Goal: Information Seeking & Learning: Learn about a topic

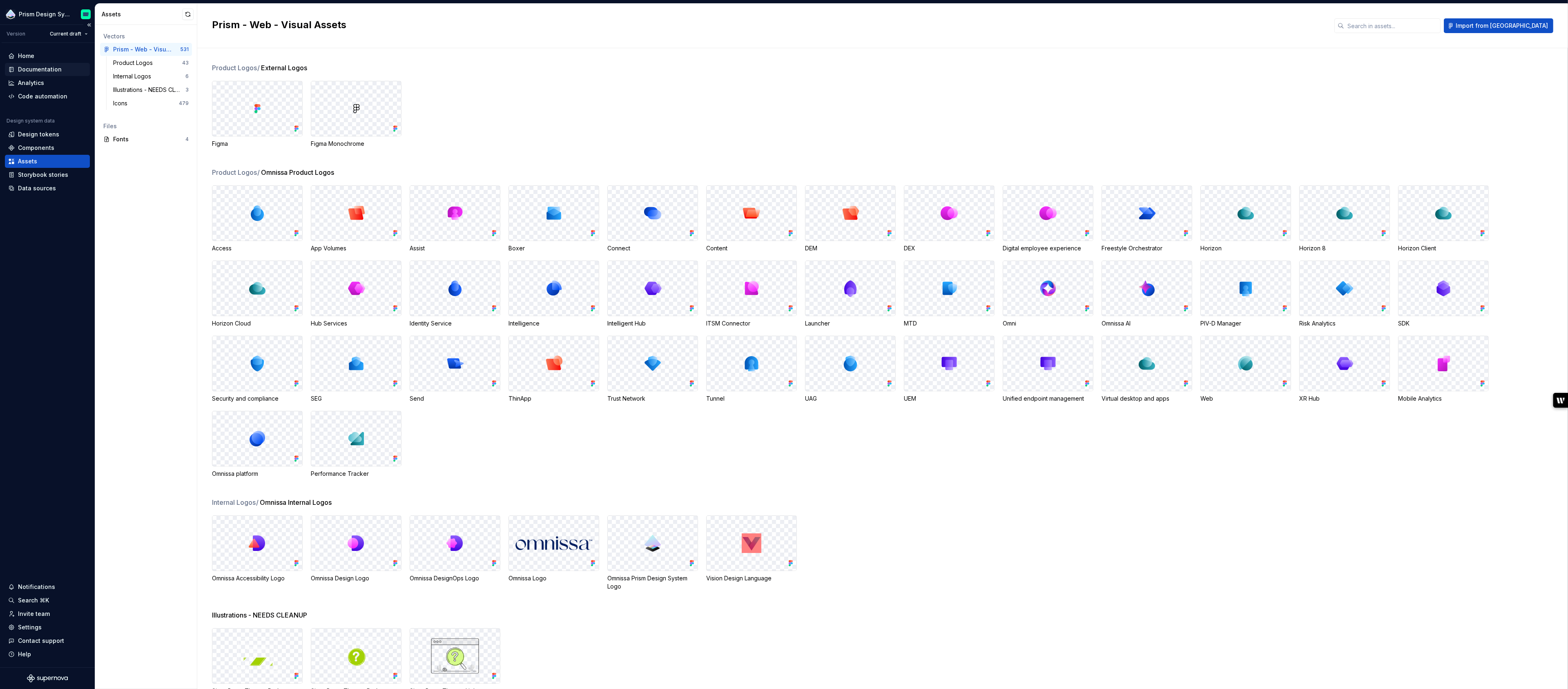
click at [32, 70] on div "Documentation" at bounding box center [40, 69] width 44 height 8
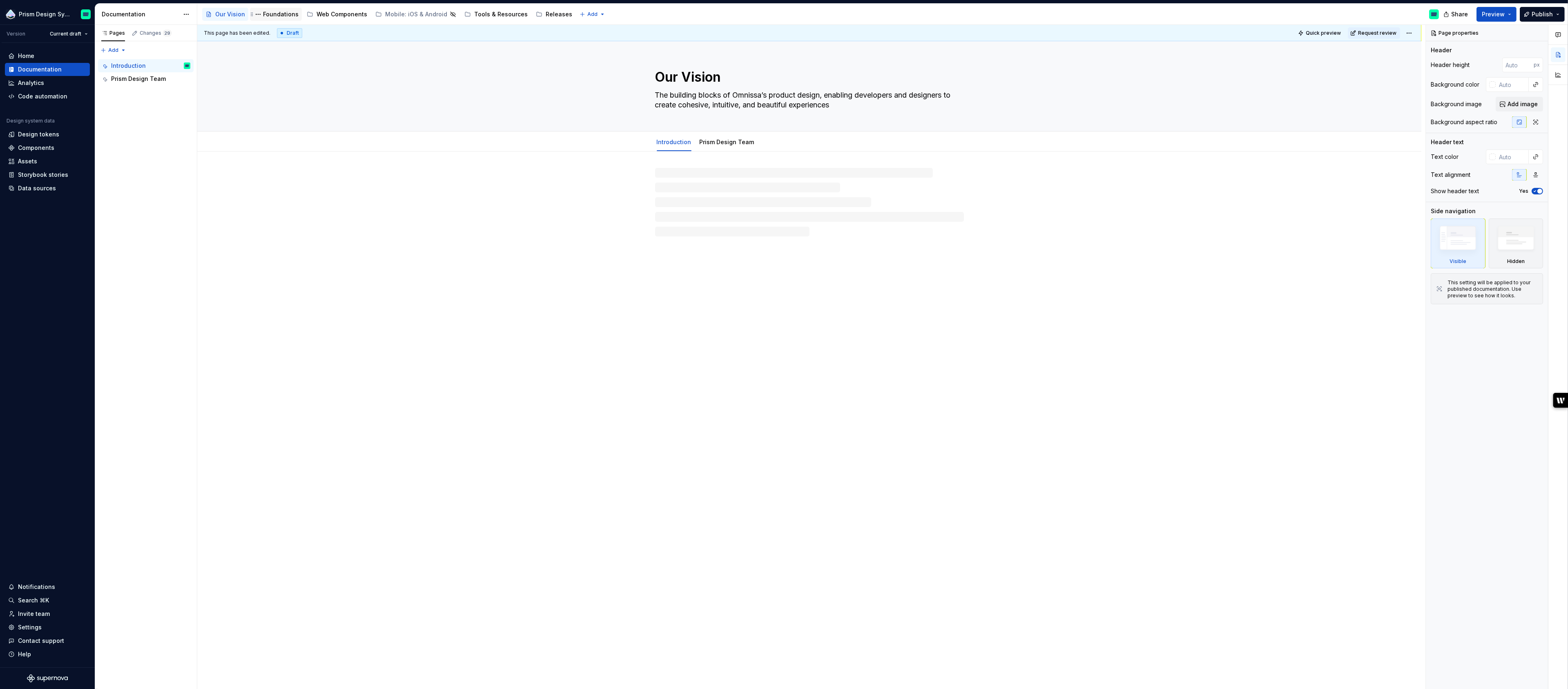
click at [279, 13] on div "Foundations" at bounding box center [281, 14] width 35 height 8
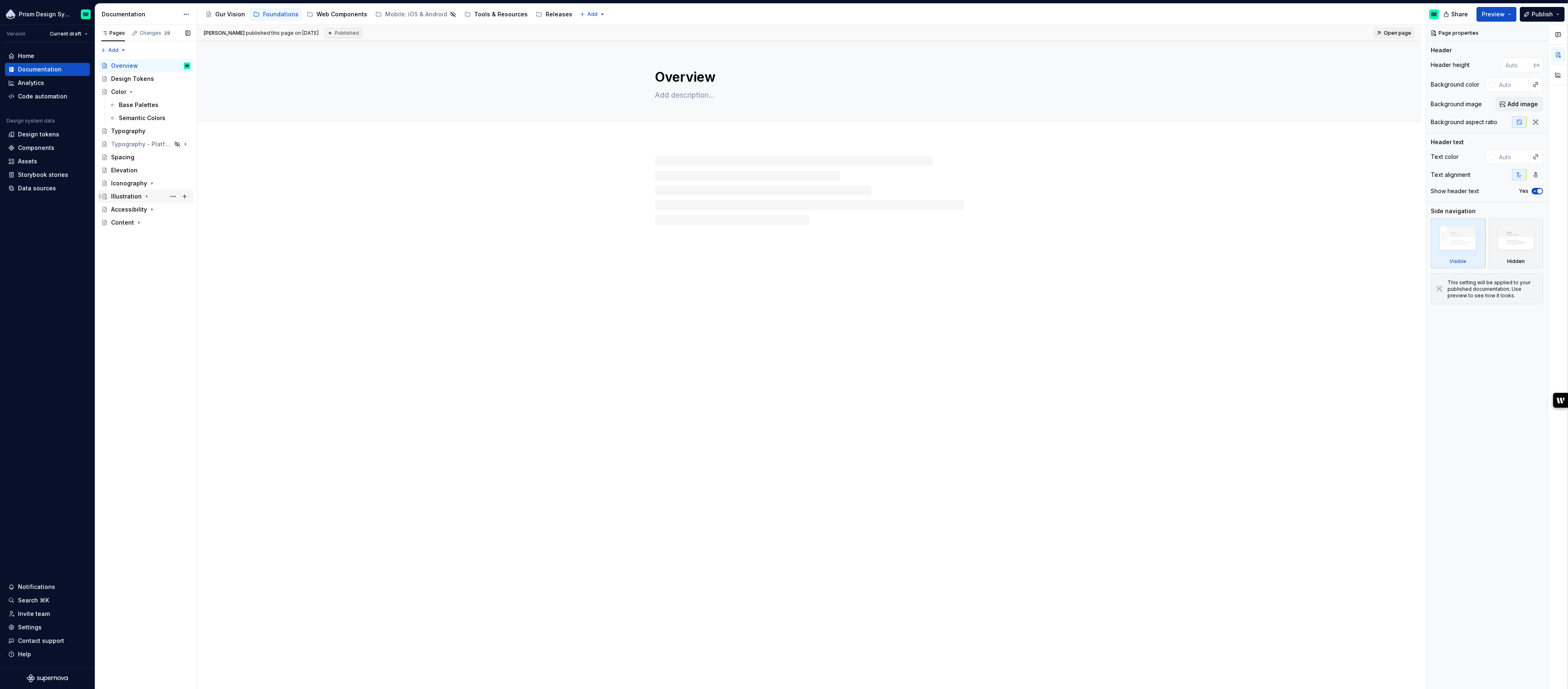
click at [125, 197] on div "Illustration" at bounding box center [127, 196] width 30 height 8
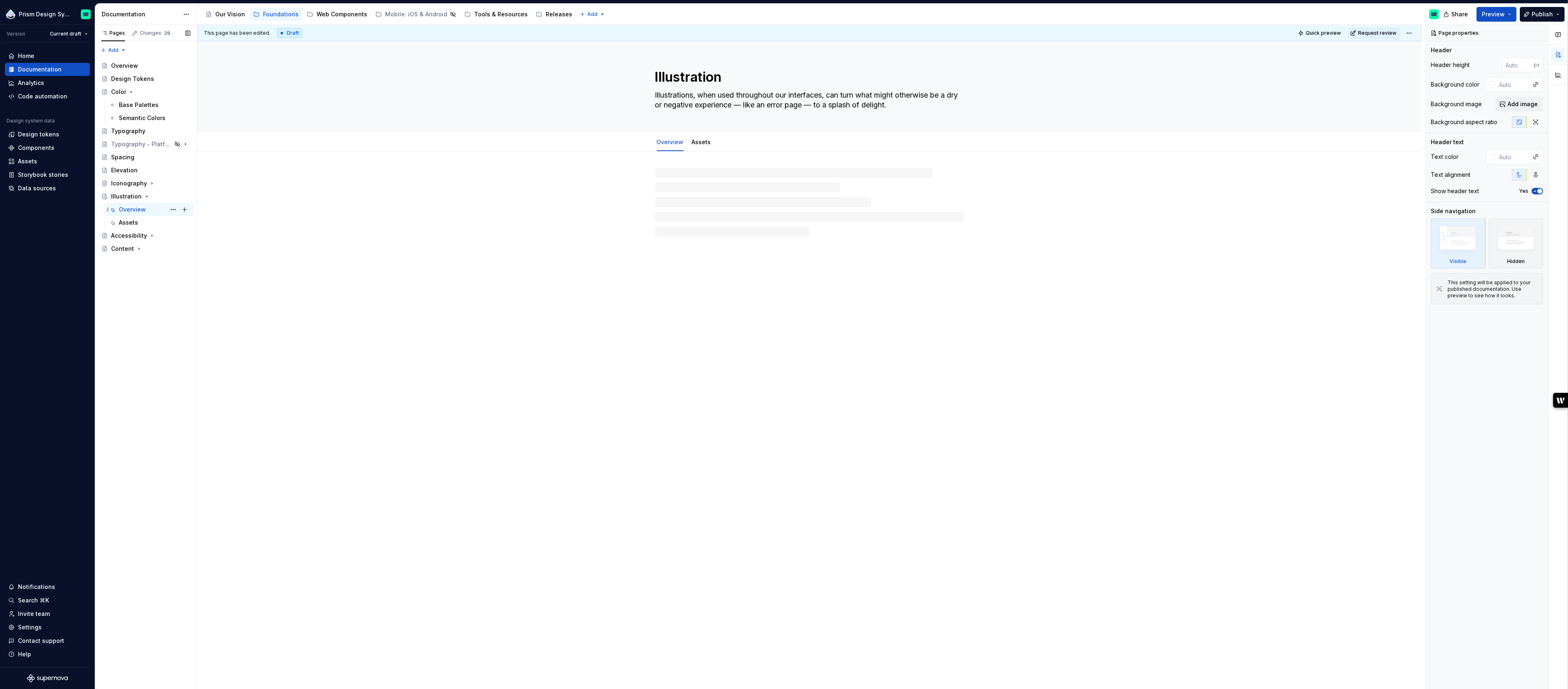
click at [128, 209] on div "Overview" at bounding box center [132, 209] width 27 height 8
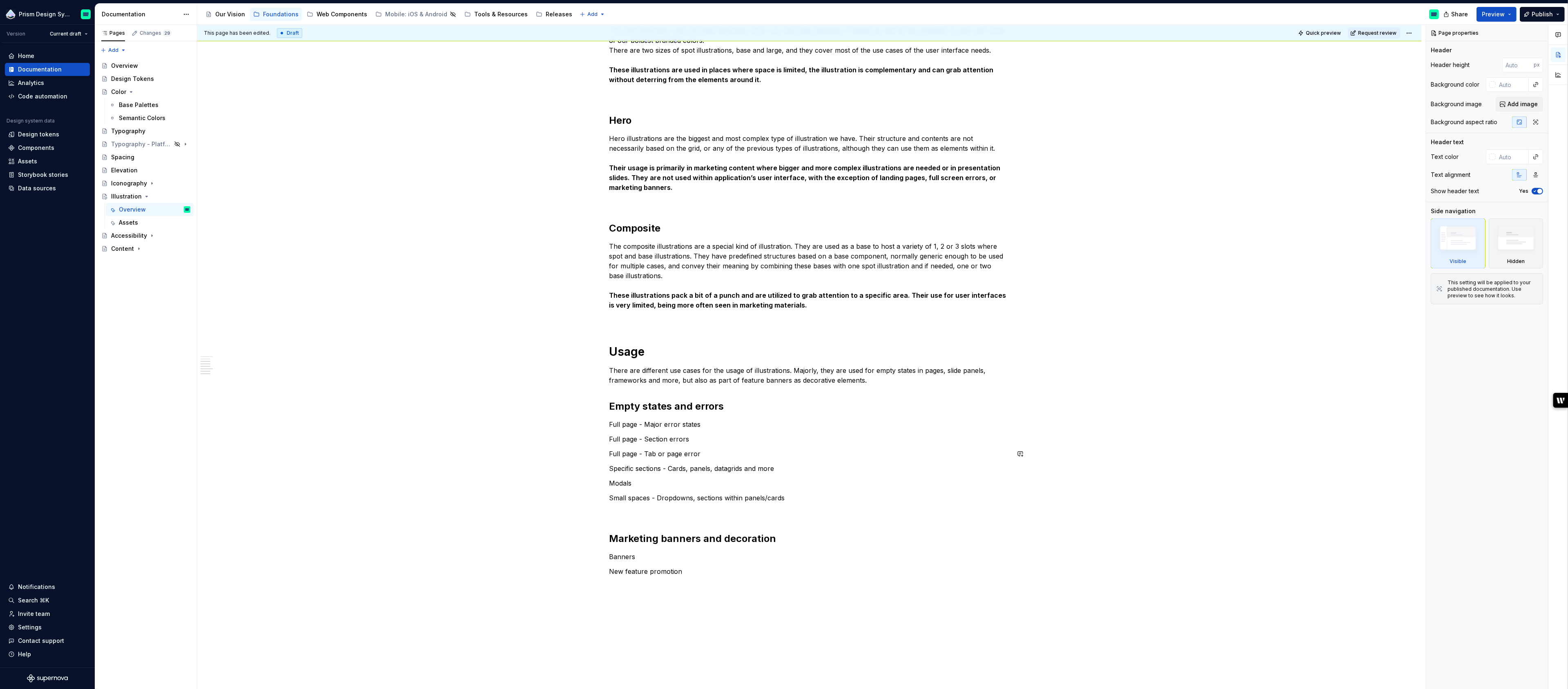
scroll to position [307, 0]
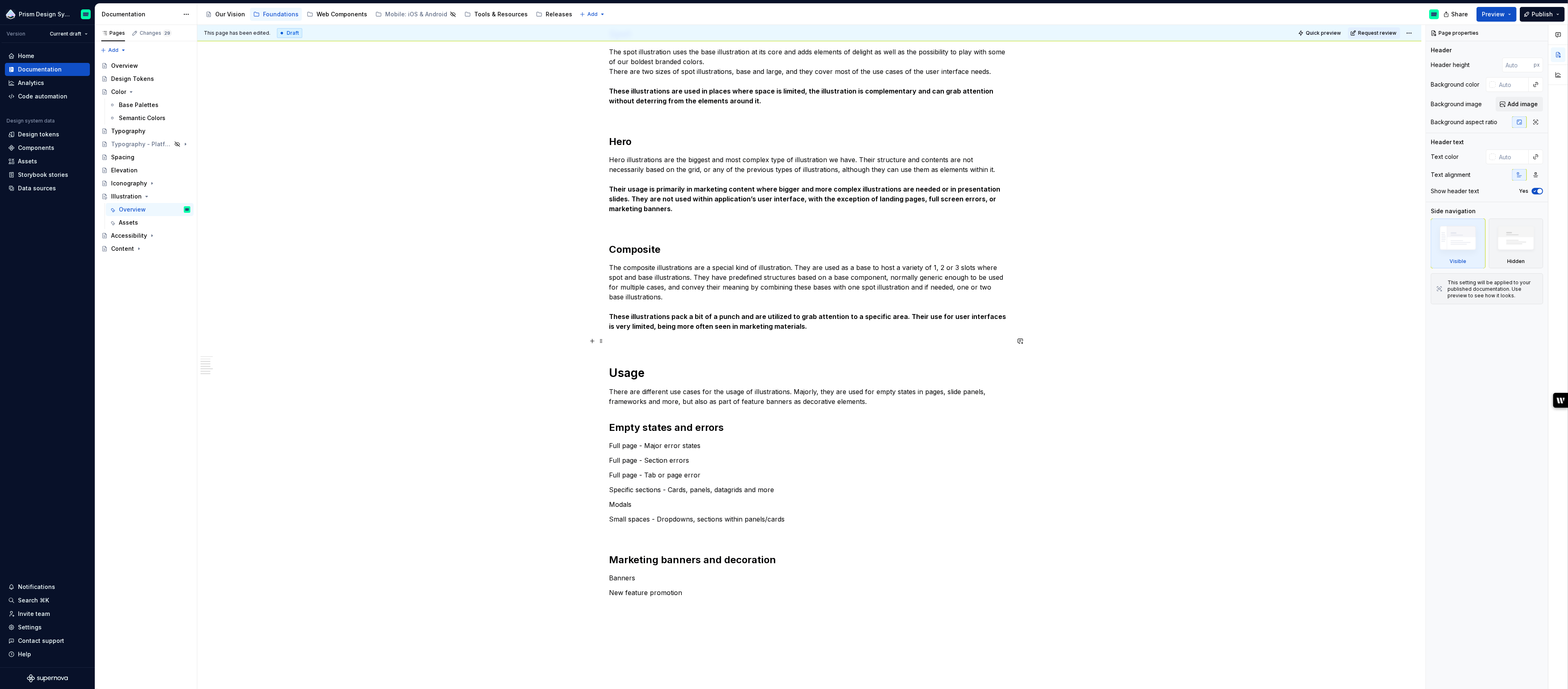
click at [650, 340] on p at bounding box center [810, 341] width 401 height 10
type textarea "*"
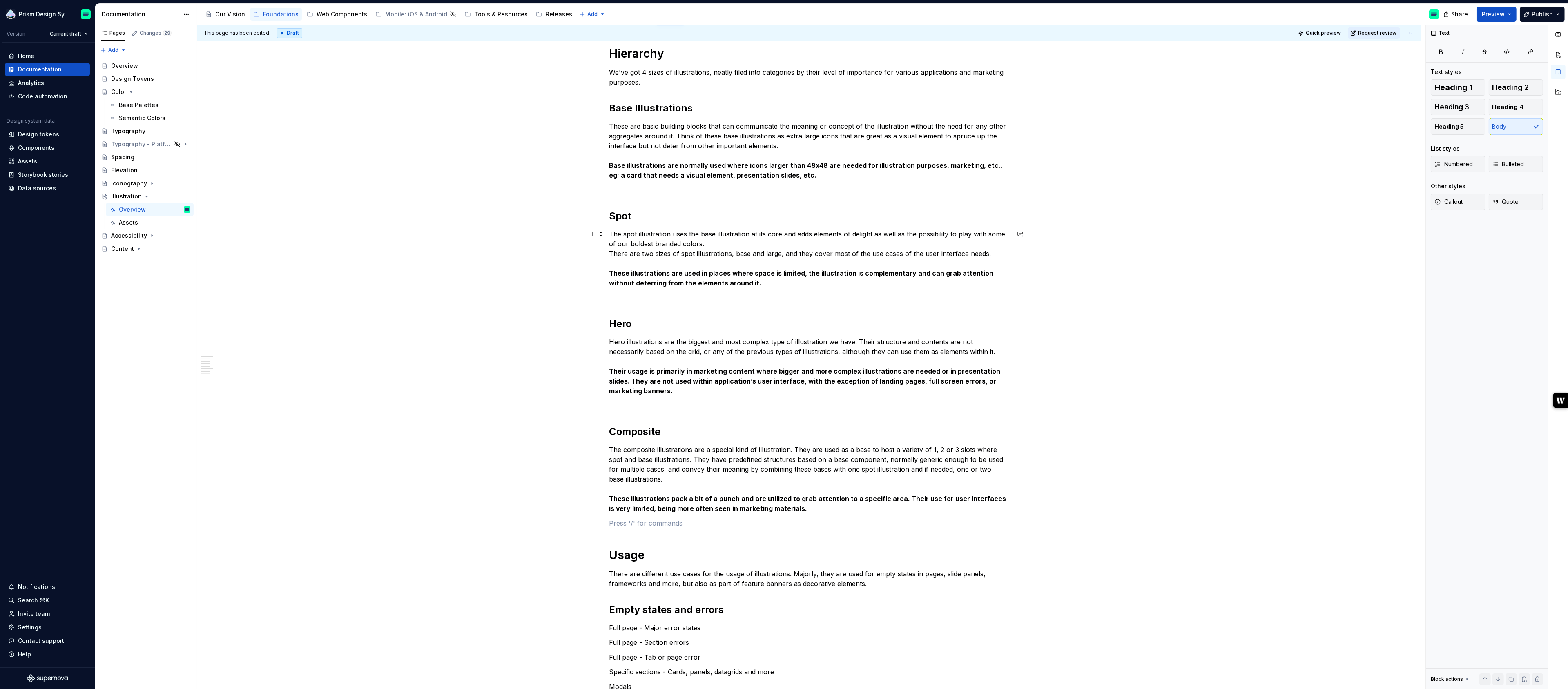
scroll to position [68, 0]
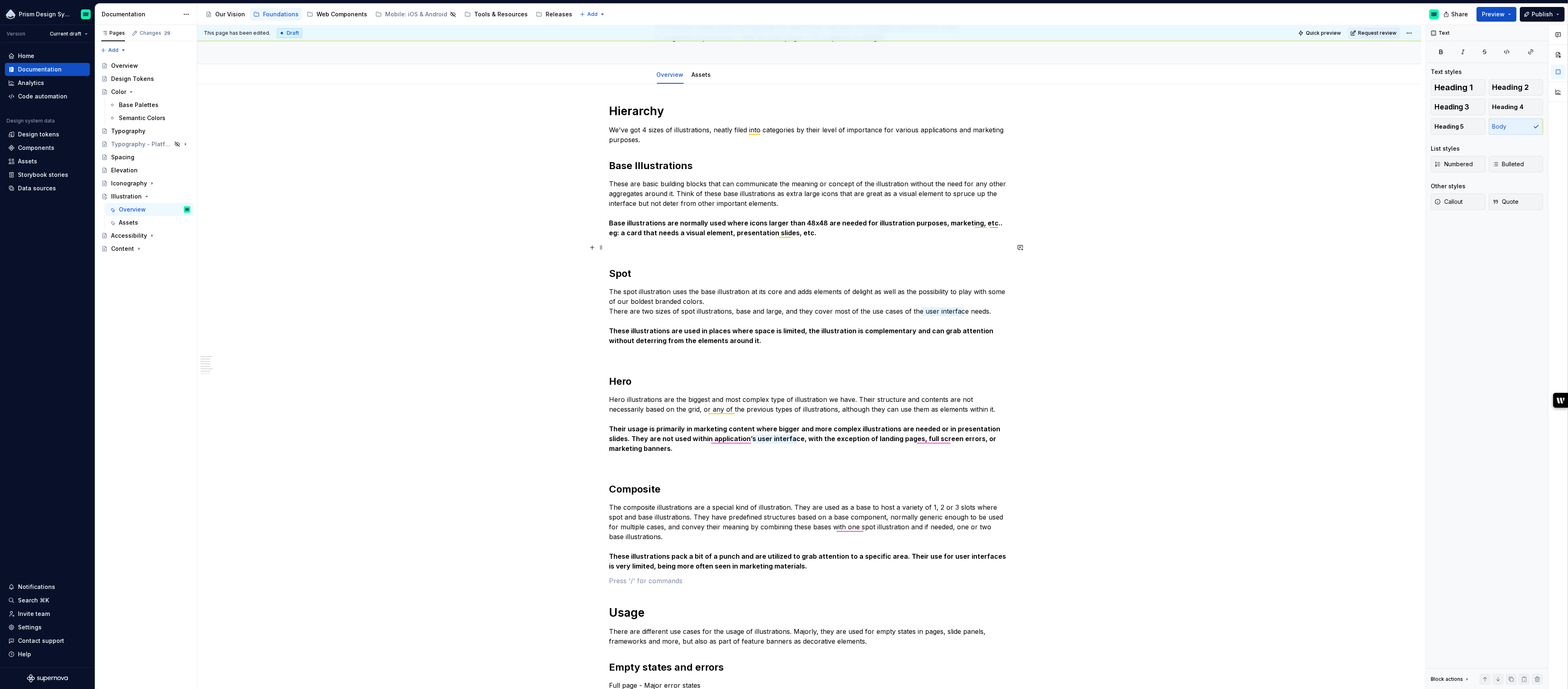
click at [643, 247] on p at bounding box center [810, 248] width 401 height 10
click at [684, 279] on div "Figma images" at bounding box center [680, 275] width 88 height 8
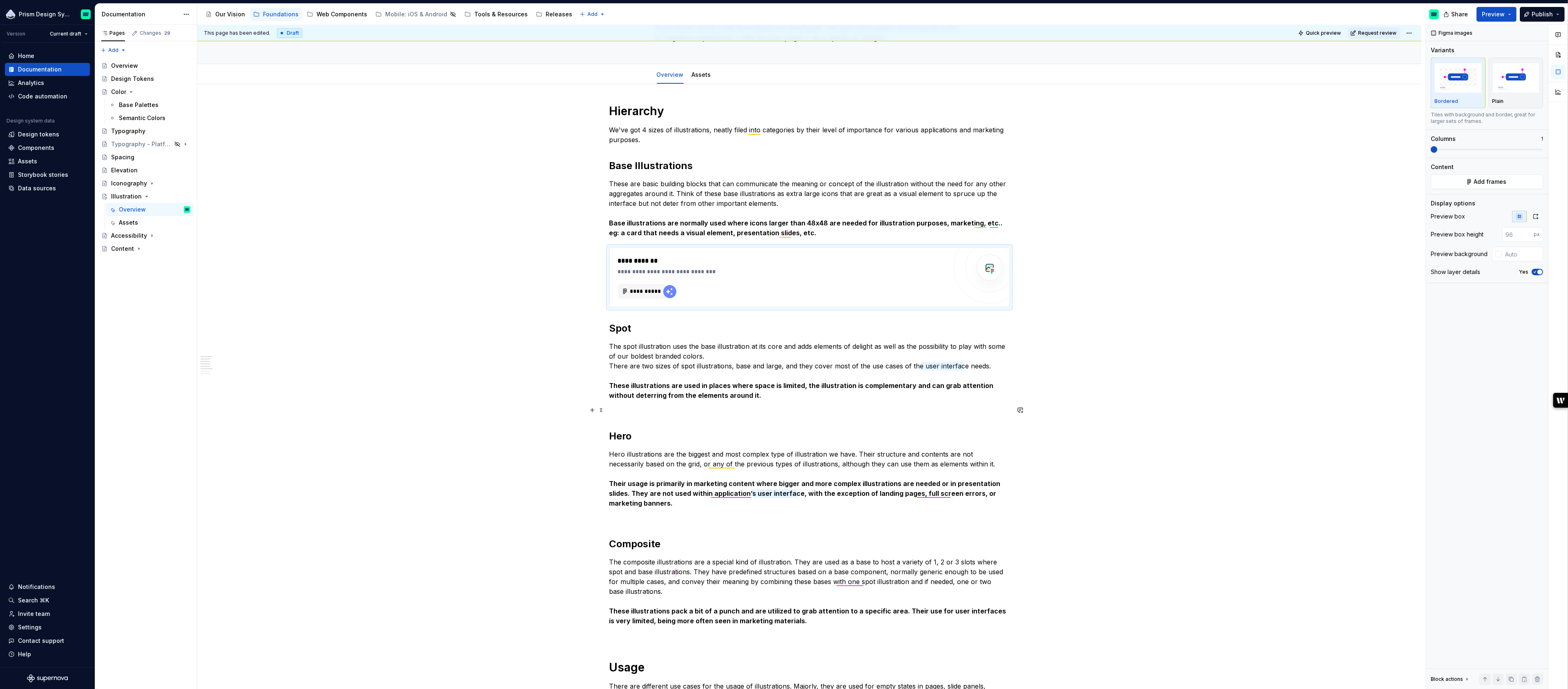
click at [656, 410] on p at bounding box center [810, 410] width 401 height 10
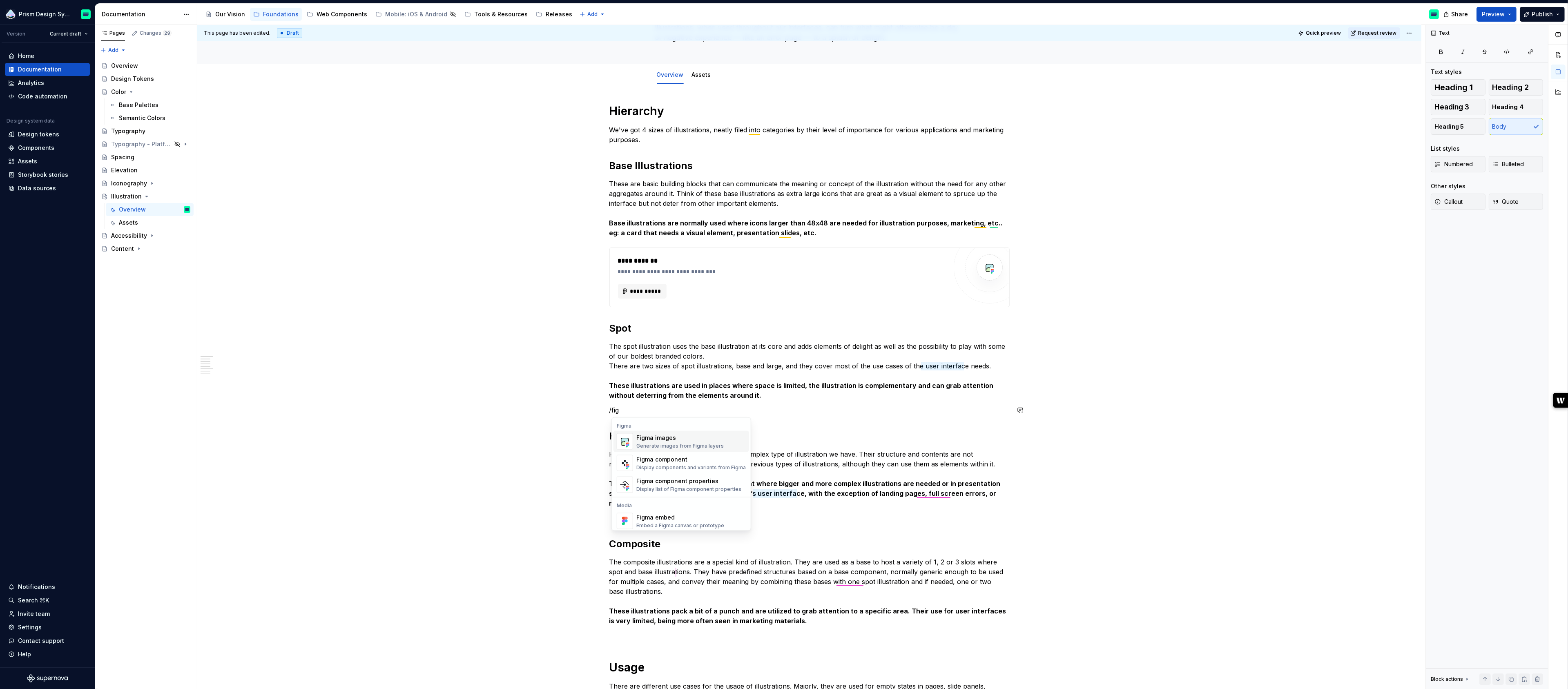
click at [663, 442] on div "Generate images from Figma layers" at bounding box center [680, 446] width 88 height 7
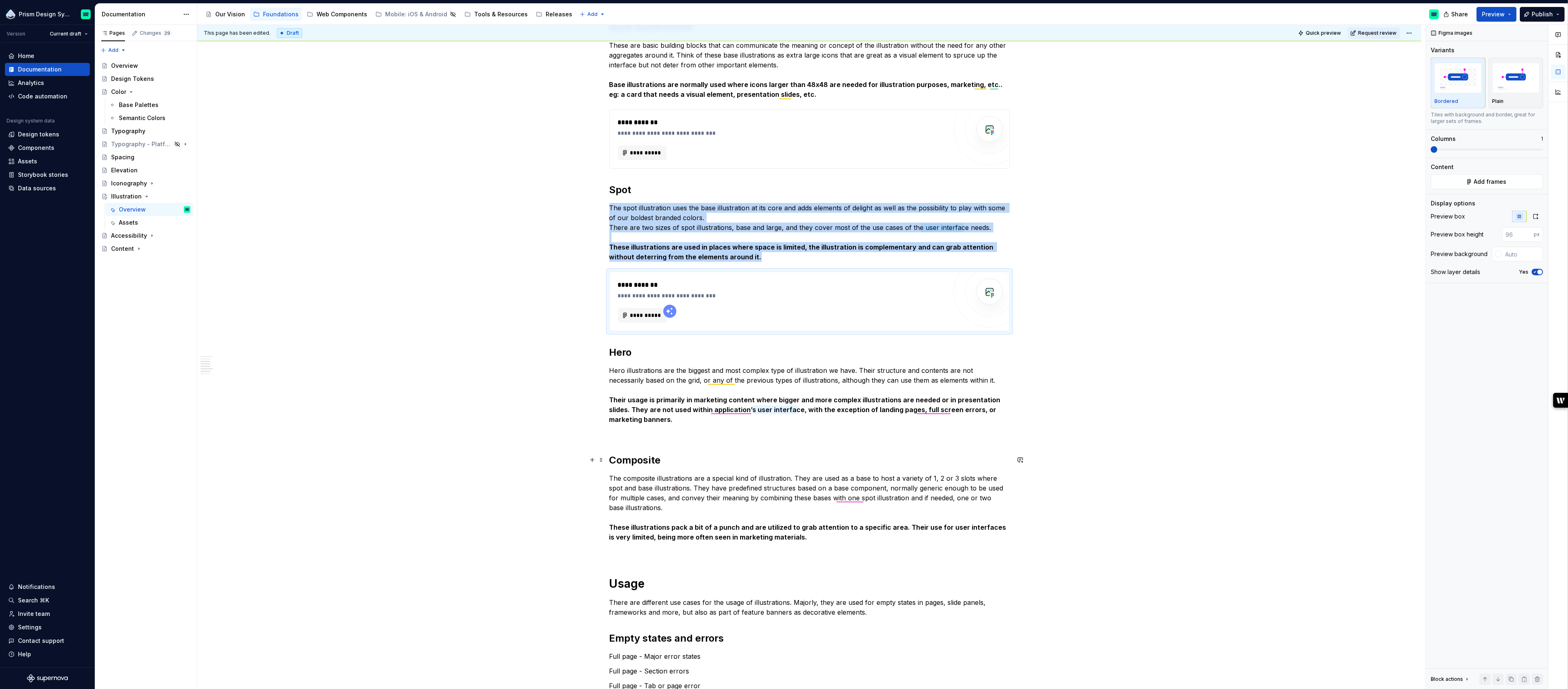
scroll to position [224, 0]
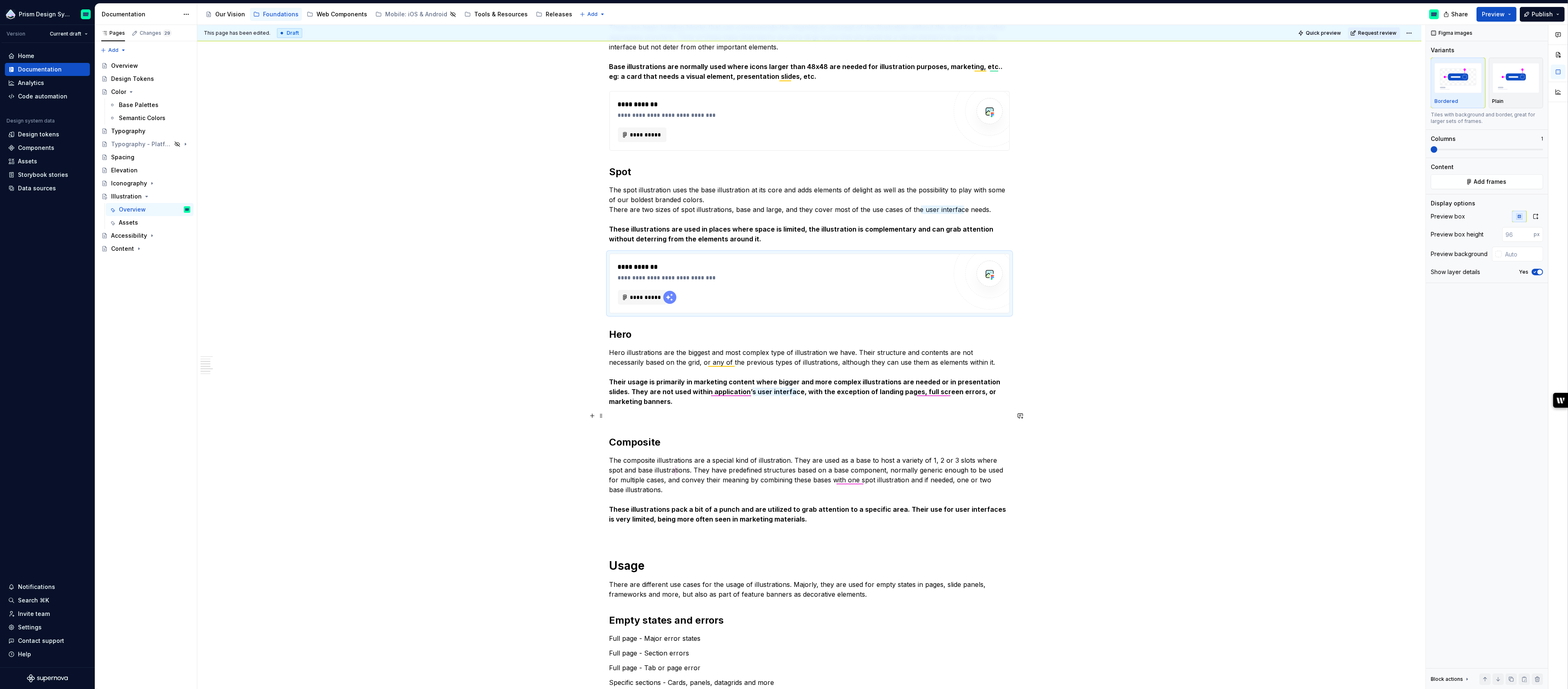
click at [640, 416] on p at bounding box center [810, 416] width 401 height 10
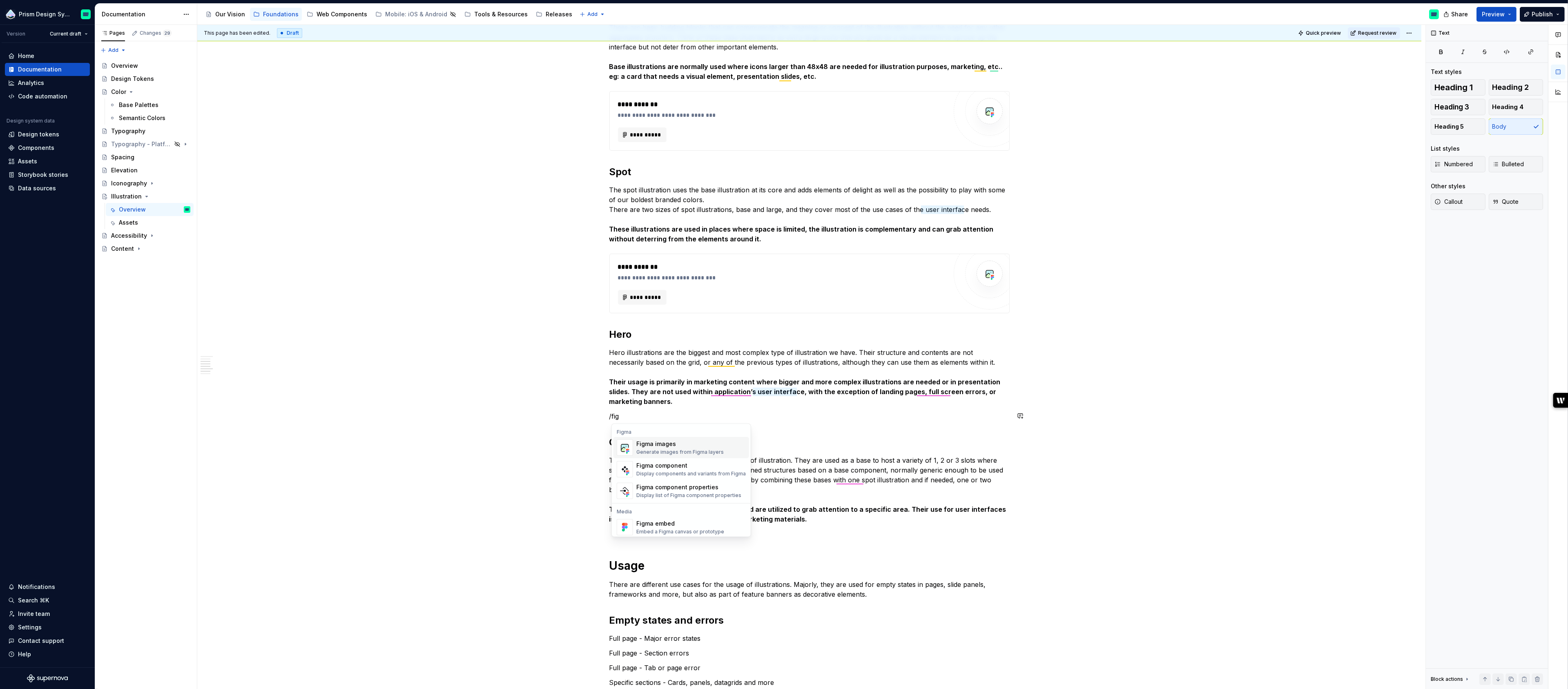
click at [652, 447] on div "Figma images" at bounding box center [680, 444] width 88 height 8
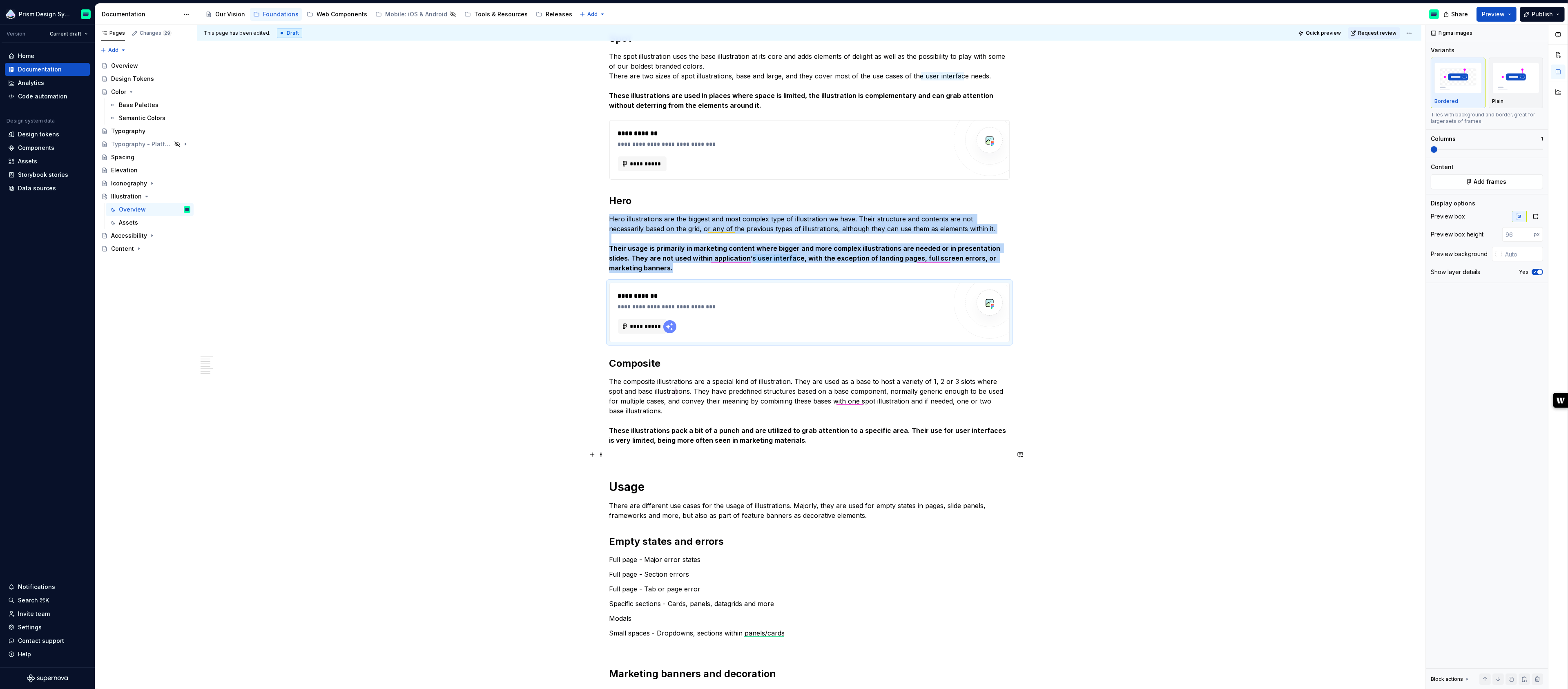
scroll to position [366, 0]
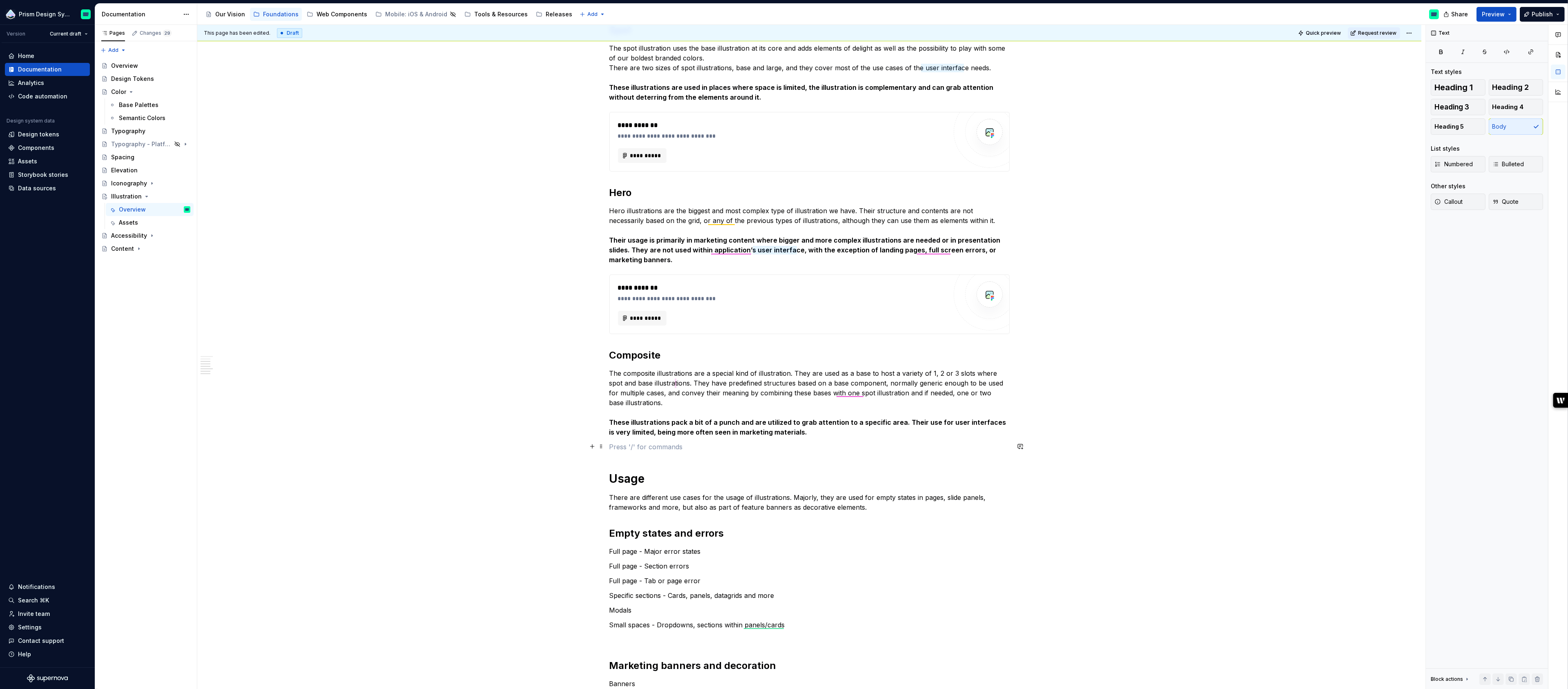
click at [651, 448] on p at bounding box center [810, 447] width 401 height 10
click at [659, 475] on div "Figma images" at bounding box center [680, 474] width 88 height 8
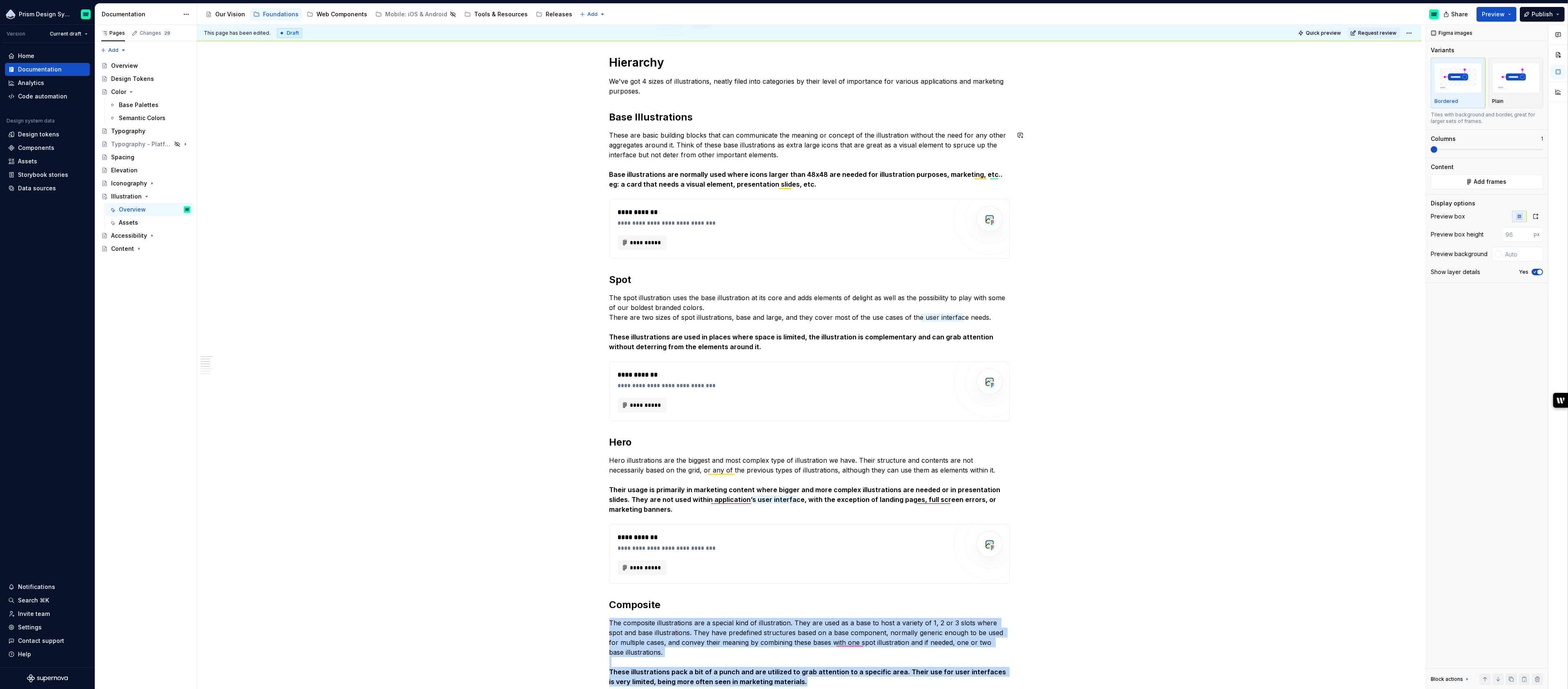
scroll to position [117, 0]
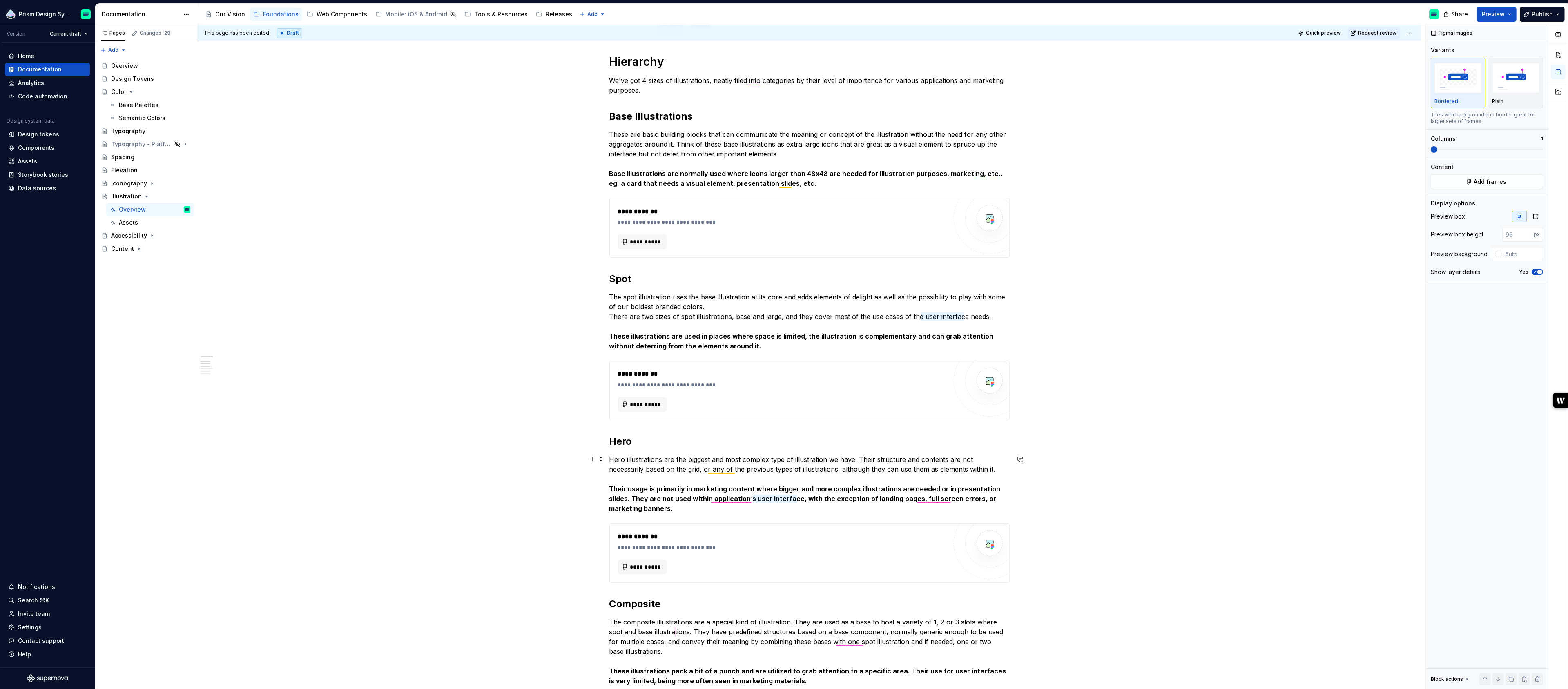
type textarea "*"
